Goal: Task Accomplishment & Management: Manage account settings

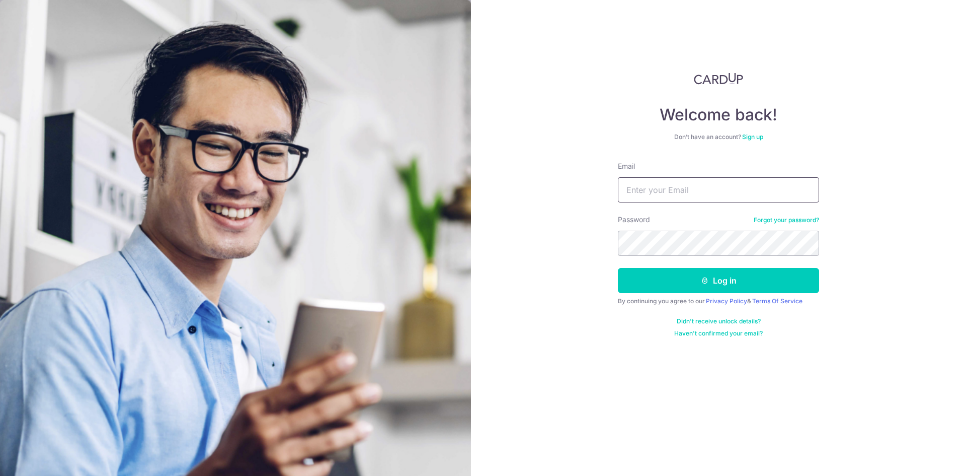
click at [674, 191] on input "Email" at bounding box center [718, 189] width 201 height 25
type input "[EMAIL_ADDRESS][DOMAIN_NAME]"
click at [618, 268] on button "Log in" at bounding box center [718, 280] width 201 height 25
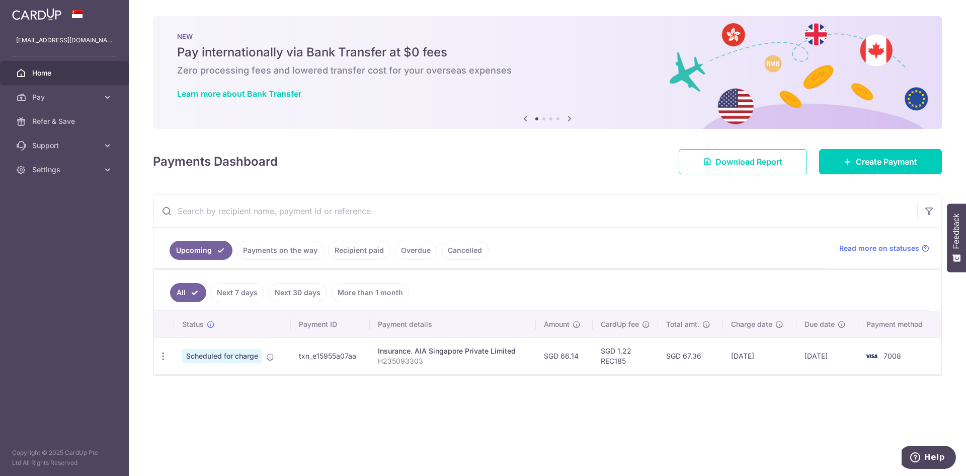
click at [288, 251] on link "Payments on the way" at bounding box center [281, 250] width 88 height 19
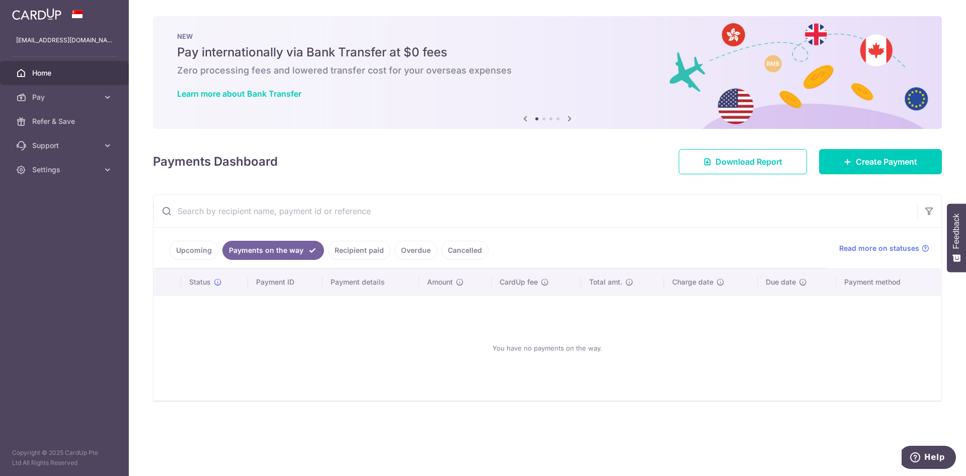
click at [363, 245] on link "Recipient paid" at bounding box center [359, 250] width 62 height 19
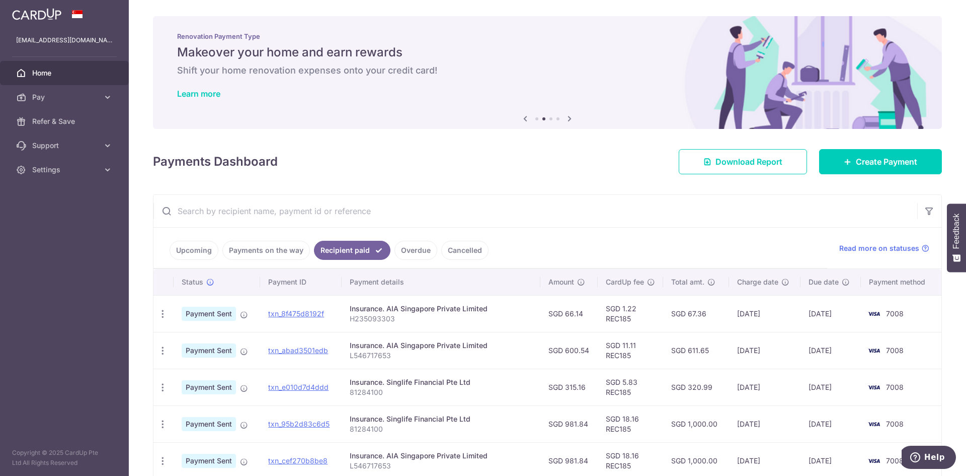
click at [196, 252] on link "Upcoming" at bounding box center [194, 250] width 49 height 19
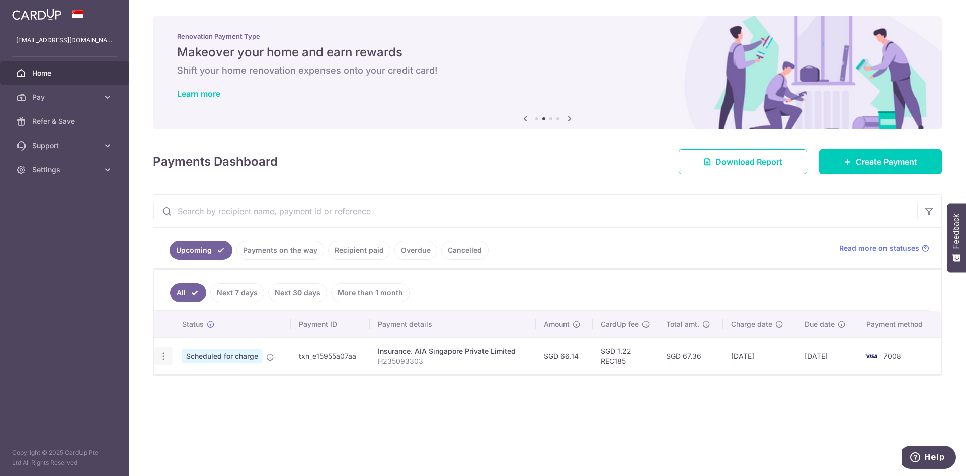
click at [165, 358] on icon "button" at bounding box center [163, 356] width 11 height 11
click at [233, 383] on span "Update payment" at bounding box center [217, 384] width 68 height 12
radio input "true"
type input "66.14"
type input "[DATE]"
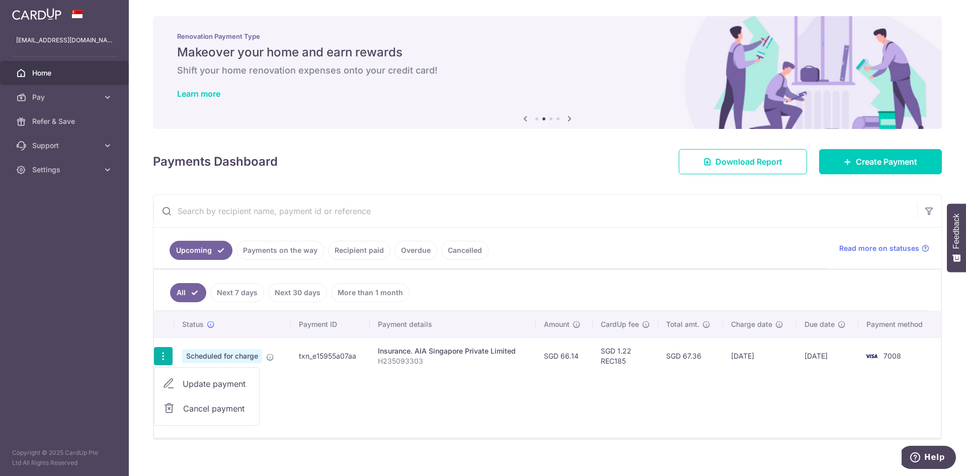
type input "H235093303"
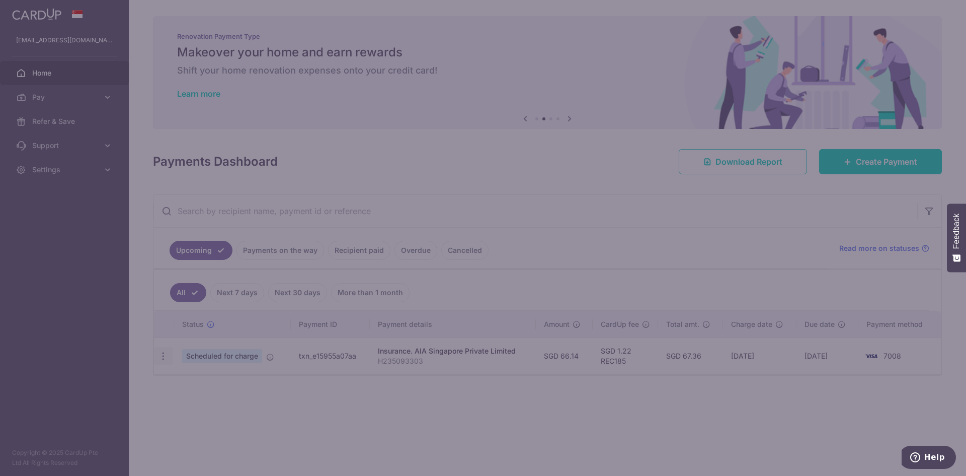
type input "REC185"
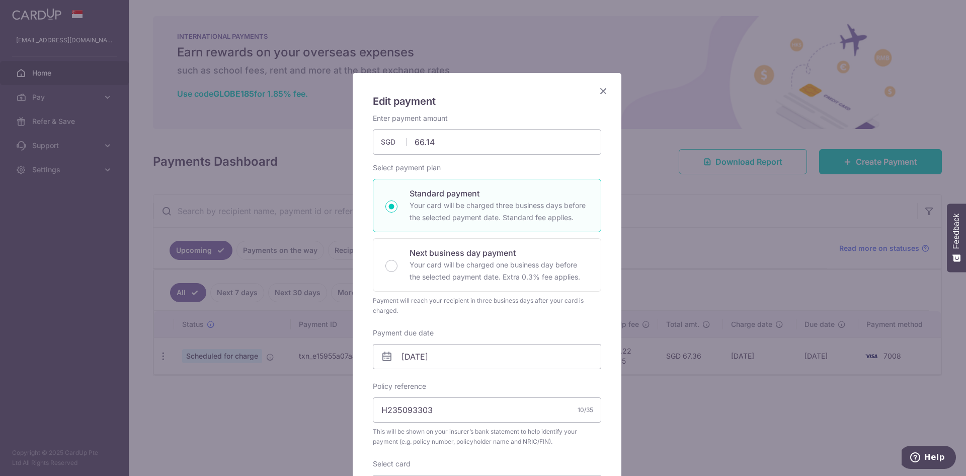
click at [603, 92] on icon "Close" at bounding box center [603, 91] width 12 height 13
